Goal: Task Accomplishment & Management: Manage account settings

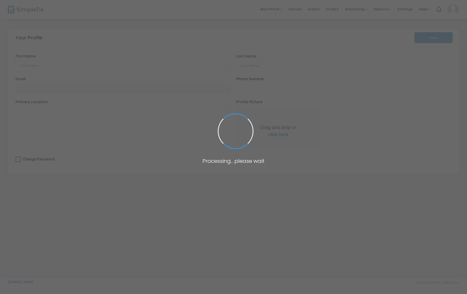
type input "[PERSON_NAME]"
type input "[EMAIL_ADDRESS][DOMAIN_NAME]"
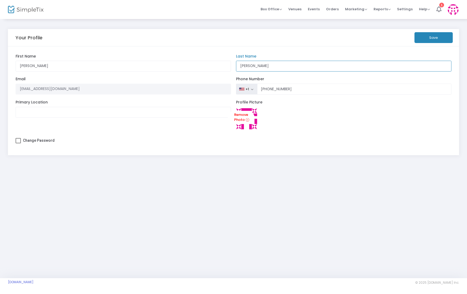
click at [242, 67] on input "[PERSON_NAME]" at bounding box center [343, 66] width 215 height 11
drag, startPoint x: 275, startPoint y: 68, endPoint x: 218, endPoint y: 68, distance: 57.3
click at [218, 68] on div "[PERSON_NAME] First Name [PERSON_NAME] Last Name Organization Name Organization…" at bounding box center [233, 100] width 441 height 93
type input "[PERSON_NAME]"
click at [436, 41] on button "Save" at bounding box center [433, 37] width 38 height 11
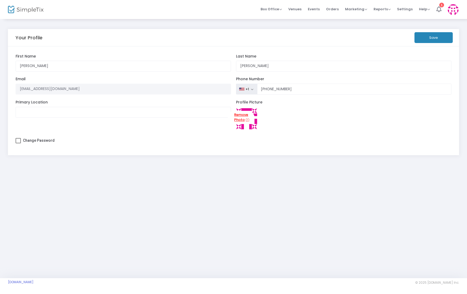
click at [239, 124] on link "Remove Photo" at bounding box center [241, 117] width 27 height 13
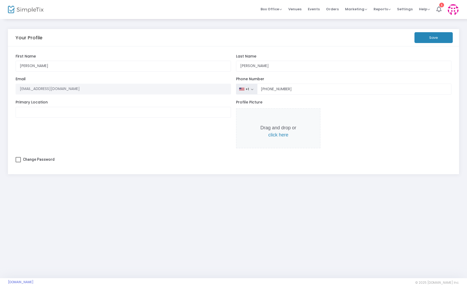
click at [428, 36] on button "Save" at bounding box center [433, 37] width 38 height 11
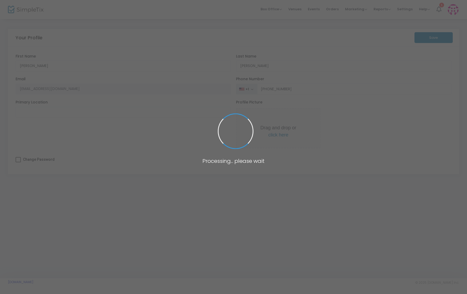
type input "[PHONE_NUMBER]"
